Goal: Communication & Community: Participate in discussion

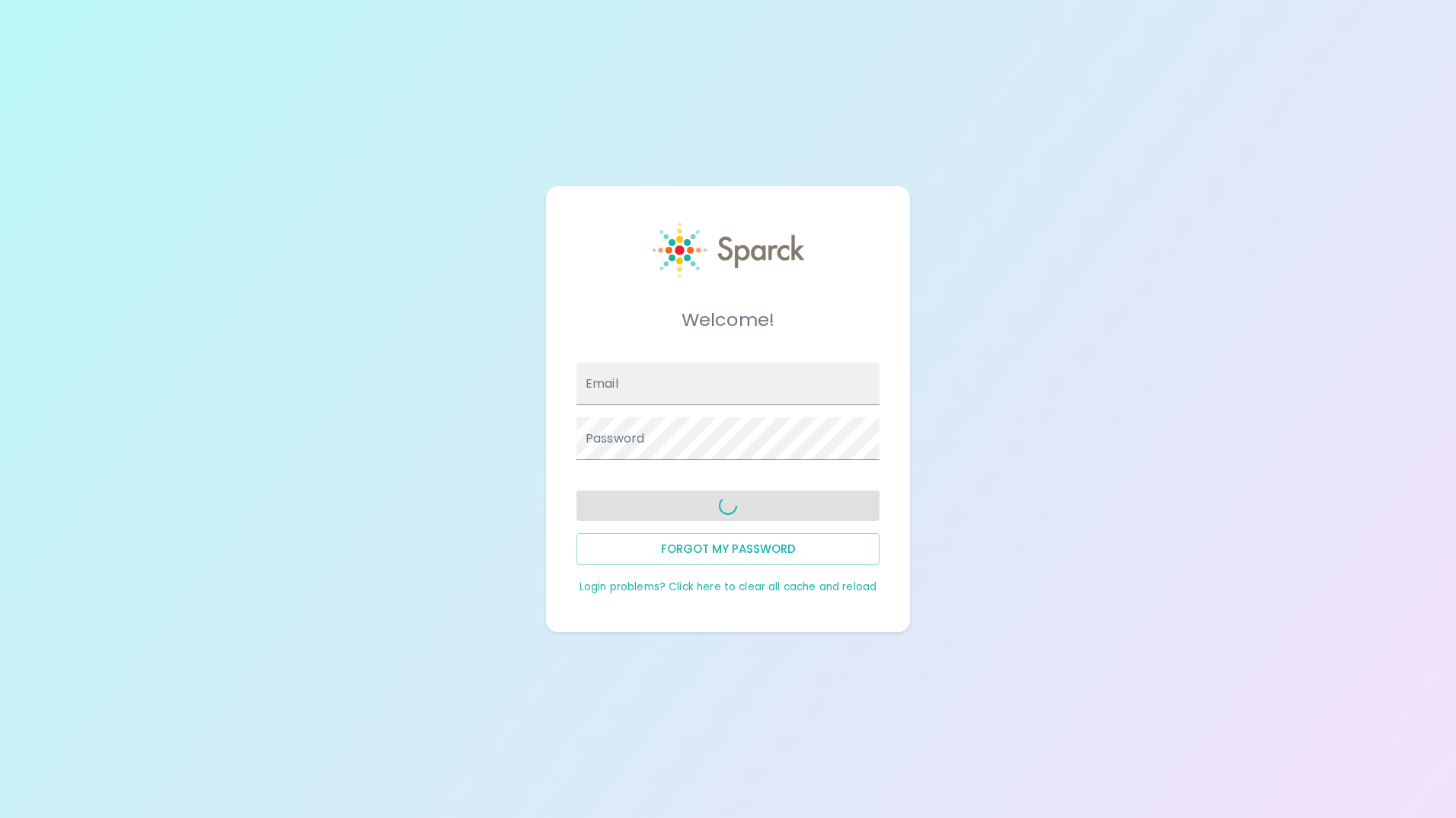
type input "[EMAIL_ADDRESS][DOMAIN_NAME]"
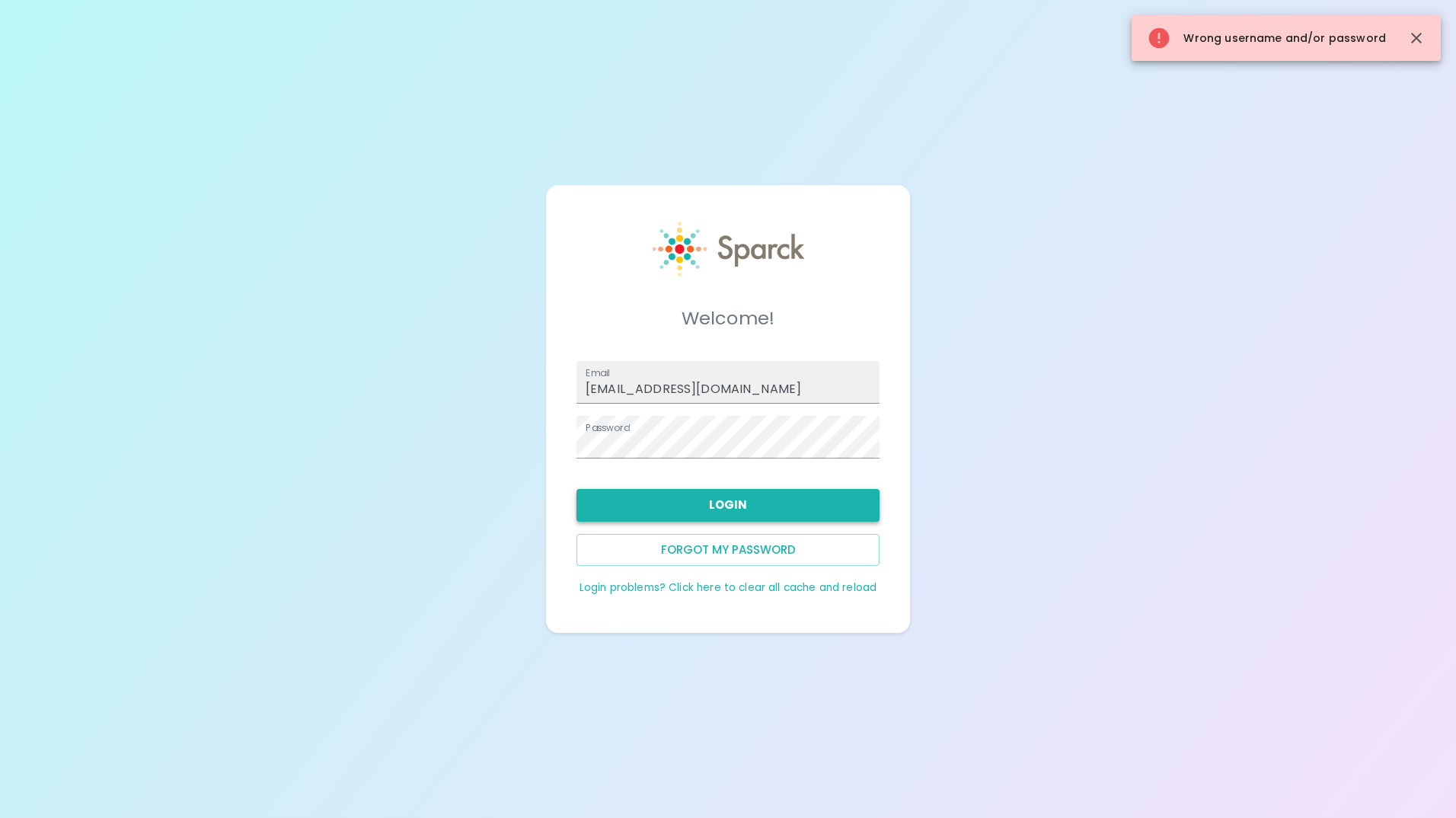
click at [725, 508] on button "Login" at bounding box center [728, 504] width 303 height 32
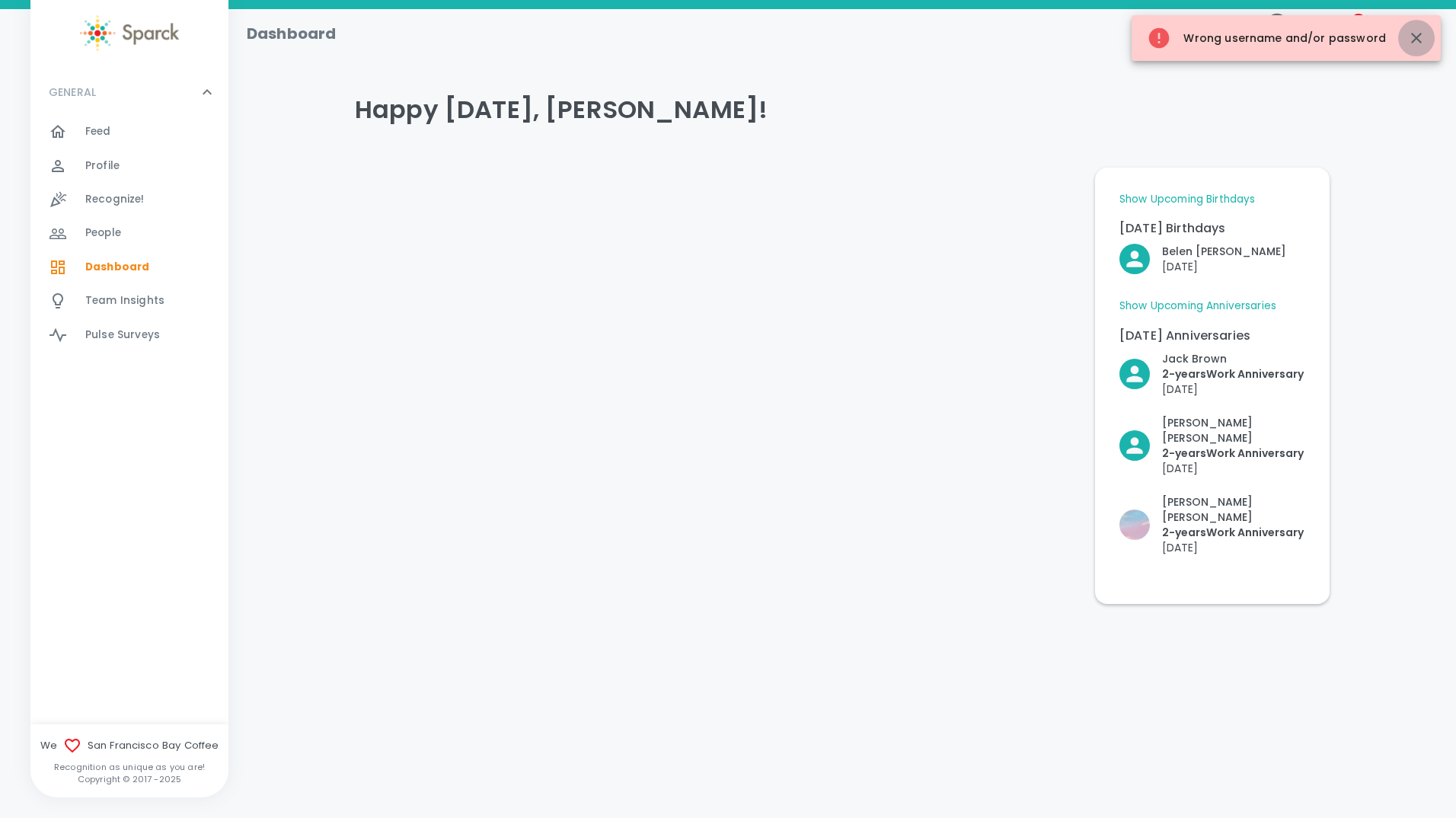
click at [1420, 34] on icon "button" at bounding box center [1416, 38] width 10 height 10
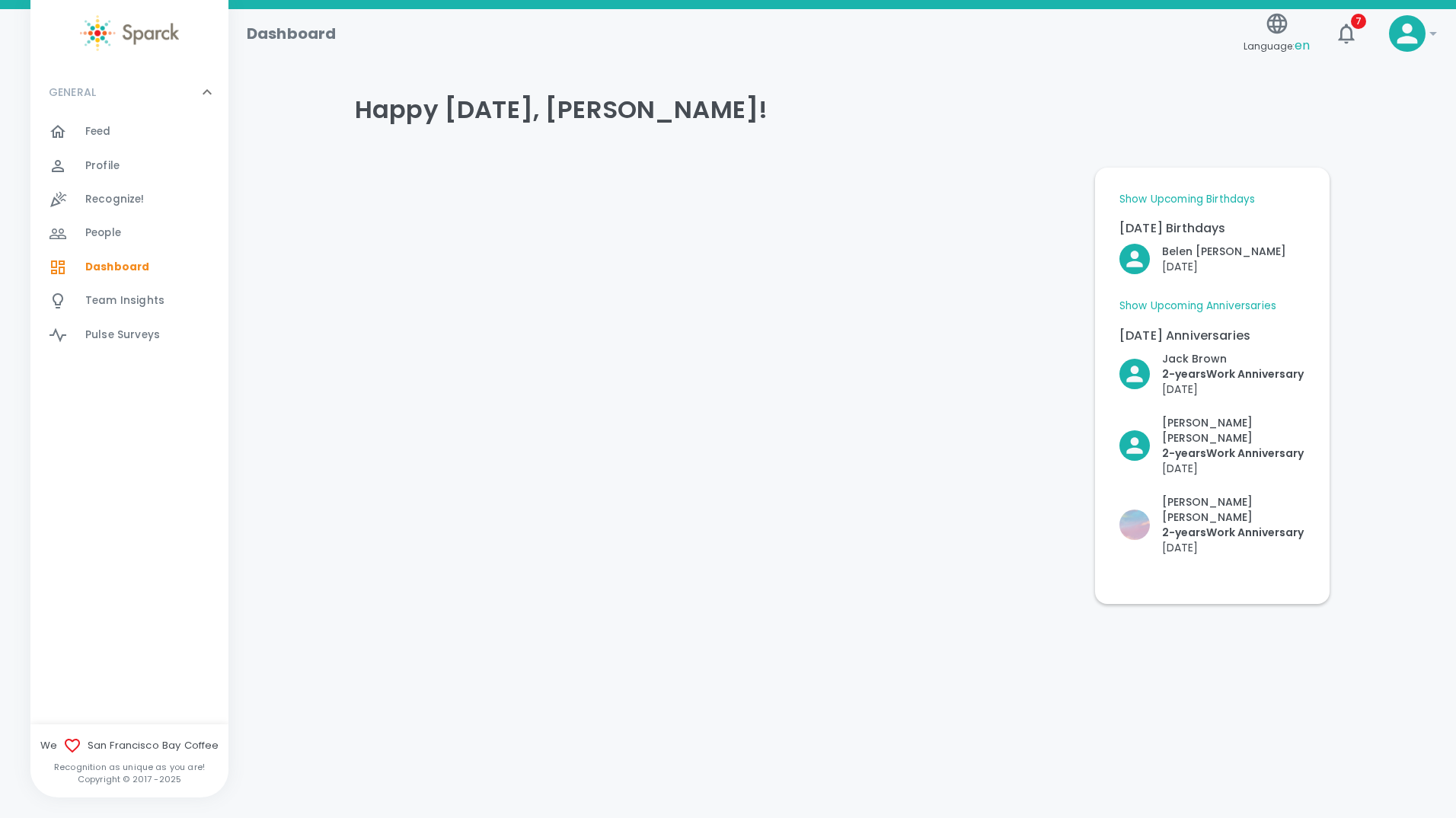
click at [100, 132] on span "Feed" at bounding box center [98, 131] width 26 height 15
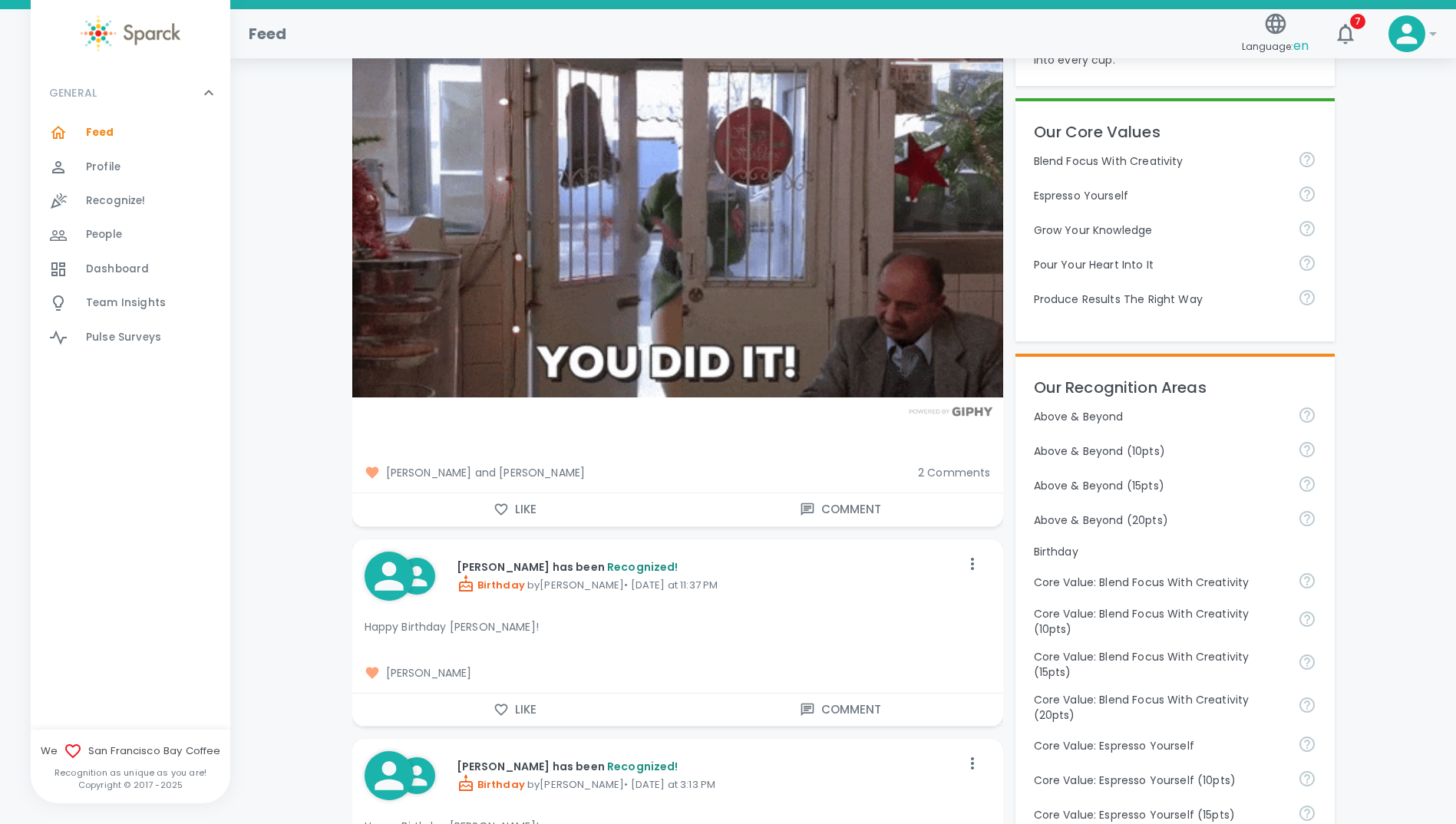
scroll to position [383, 0]
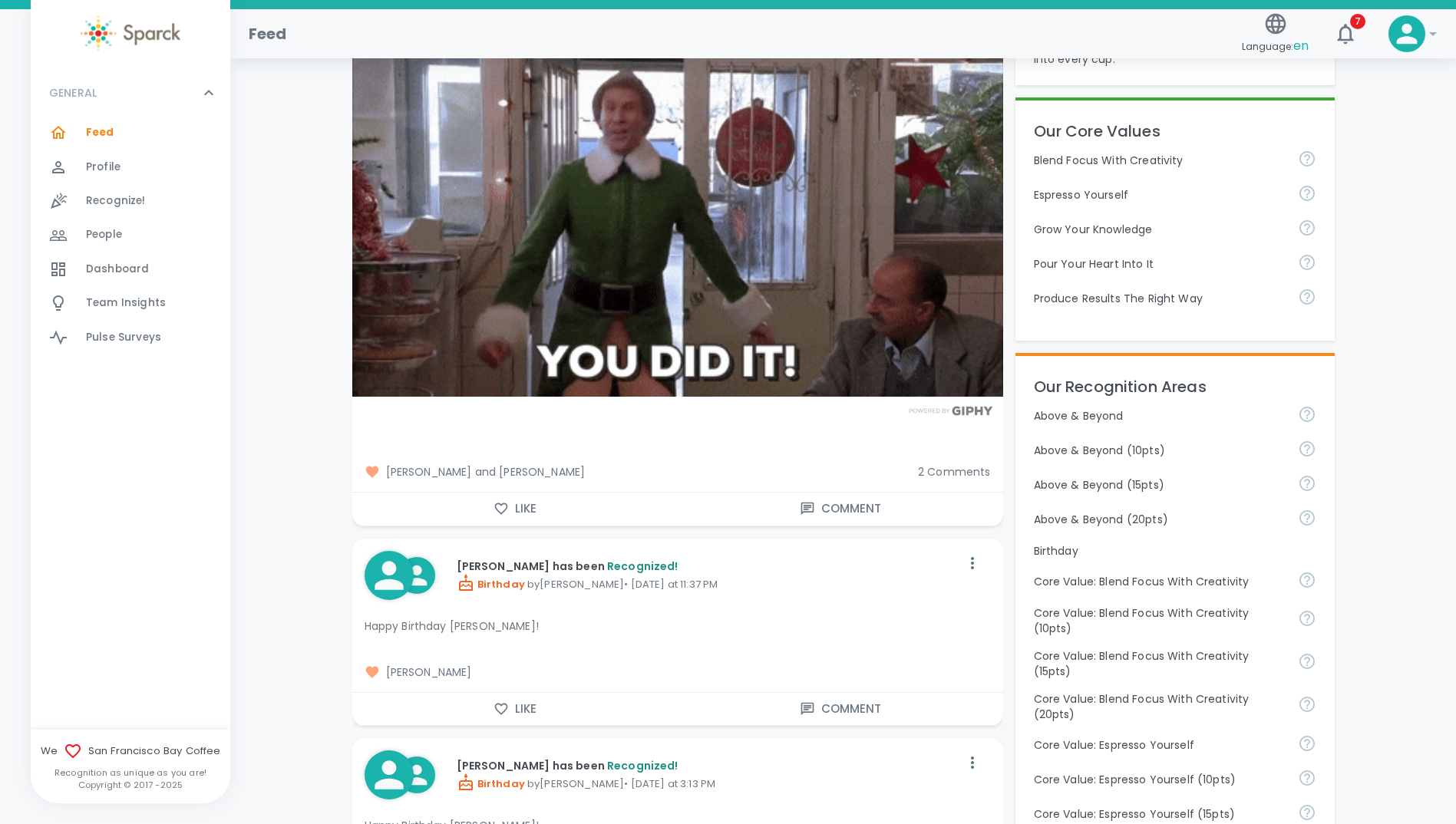
click at [958, 475] on span "2 Comments" at bounding box center [954, 472] width 73 height 16
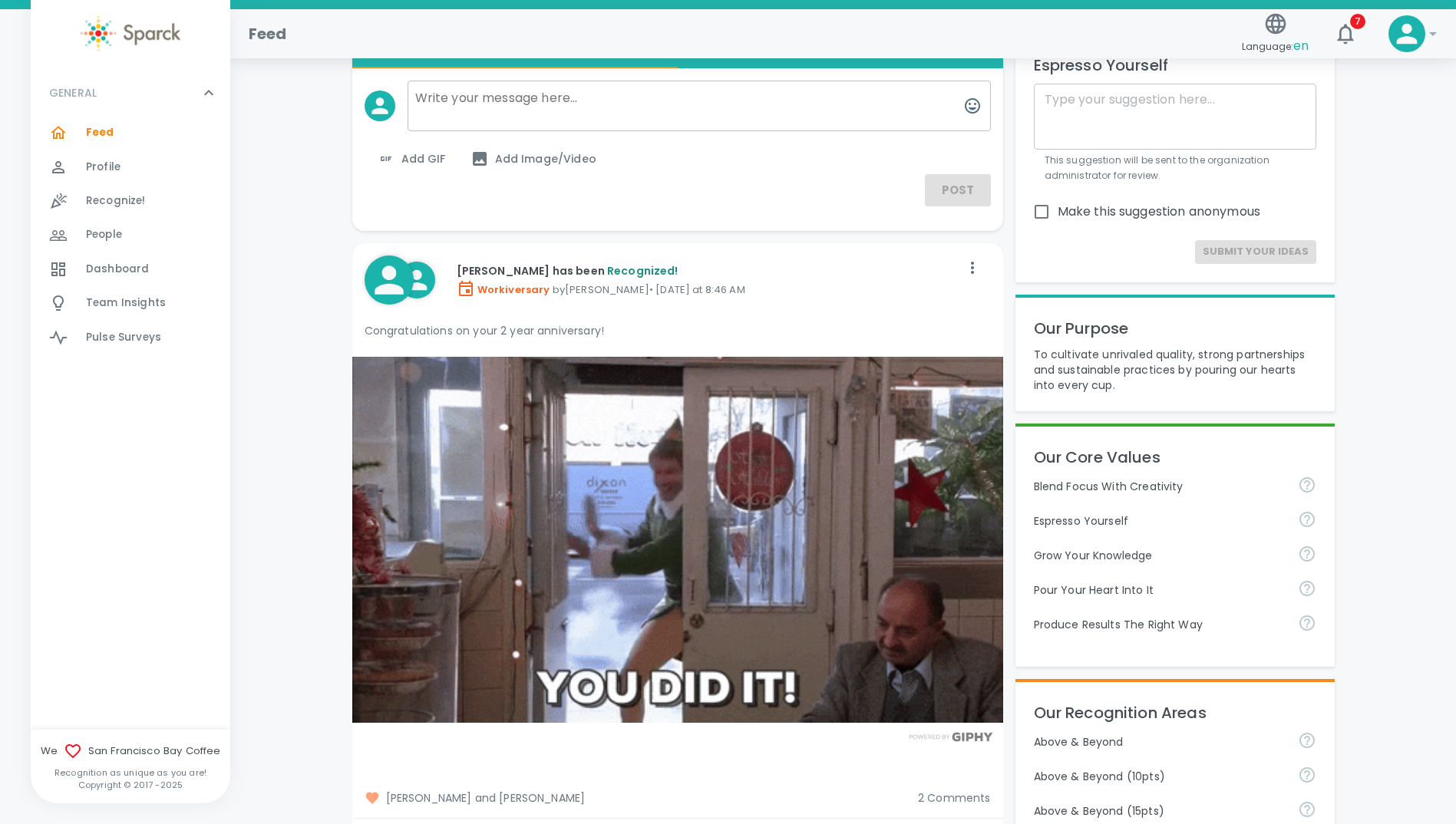
scroll to position [153, 0]
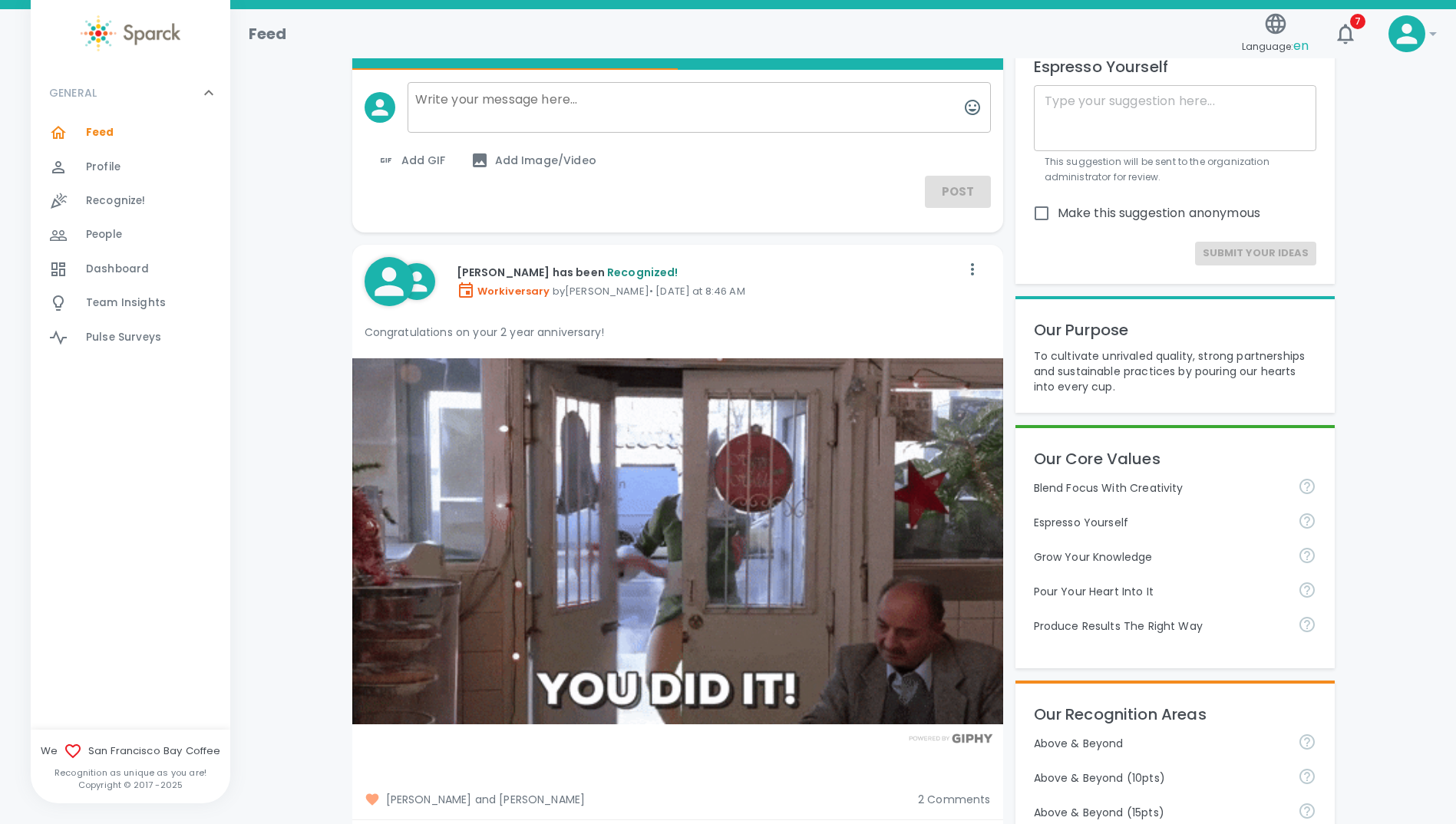
scroll to position [0, 0]
